Goal: Information Seeking & Learning: Learn about a topic

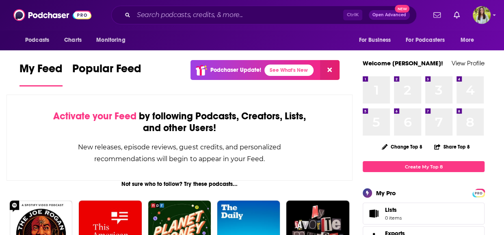
click at [249, 4] on div "Podcasts Charts Monitoring Ctrl K Open Advanced New For Business For Podcasters…" at bounding box center [252, 15] width 504 height 30
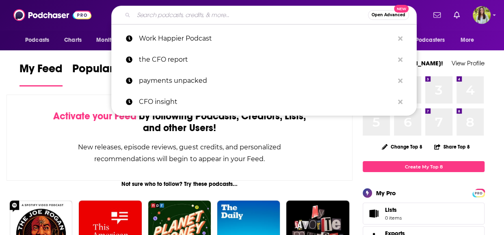
click at [244, 12] on input "Search podcasts, credits, & more..." at bounding box center [251, 15] width 234 height 13
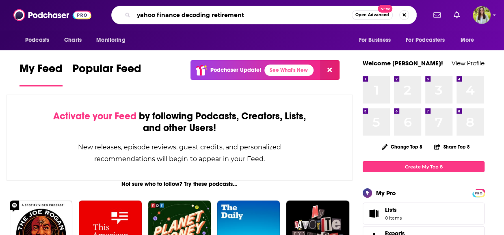
type input "yahoo finance decoding retirement"
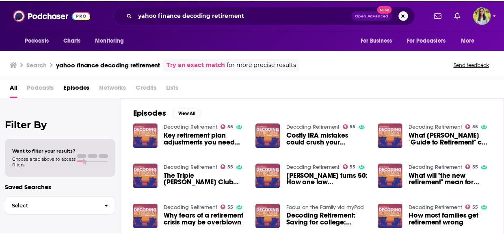
scroll to position [10, 0]
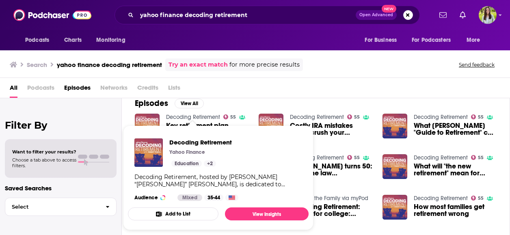
click at [173, 116] on link "Decoding Retirement" at bounding box center [193, 117] width 54 height 7
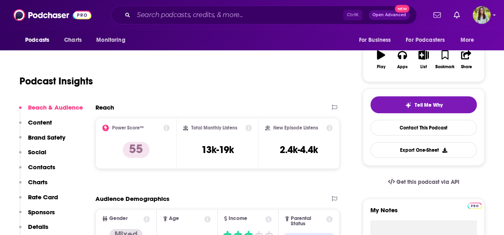
scroll to position [134, 0]
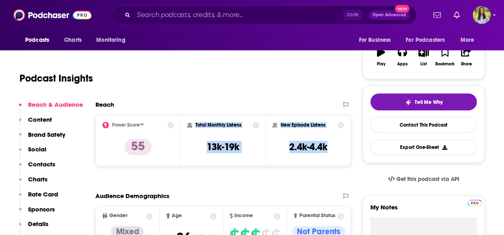
drag, startPoint x: 327, startPoint y: 151, endPoint x: 194, endPoint y: 125, distance: 135.9
click at [194, 125] on div "Power Score™ 55 Total Monthly Listens 13k-19k New Episode Listens 2.4k-4.4k" at bounding box center [222, 140] width 255 height 51
copy div "Total Monthly Listens 13k-19k New Episode Listens 2.4k-4.4k"
click at [54, 61] on div "Podcast Insights" at bounding box center [175, 73] width 313 height 41
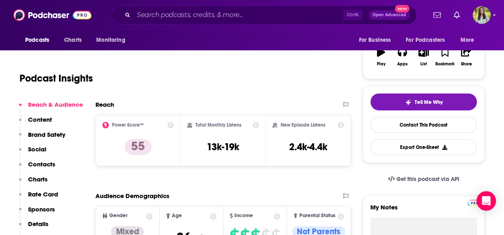
click at [55, 58] on div "Podcast Insights" at bounding box center [175, 73] width 313 height 41
click at [67, 60] on div "Podcast Insights" at bounding box center [175, 73] width 313 height 41
